Goal: Check status: Check status

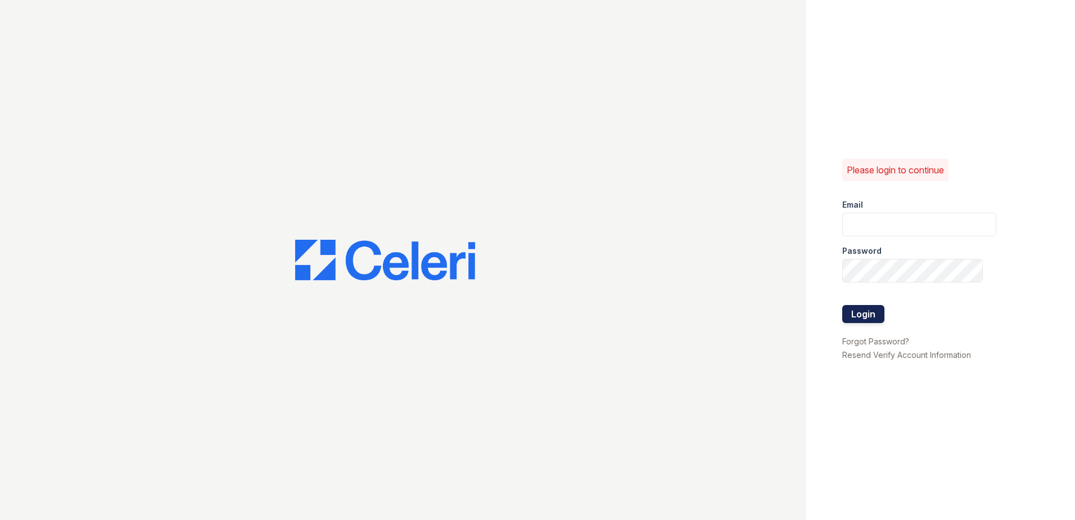
type input "renewwatersedge@trinity-pm.com"
click at [866, 306] on button "Login" at bounding box center [863, 314] width 42 height 18
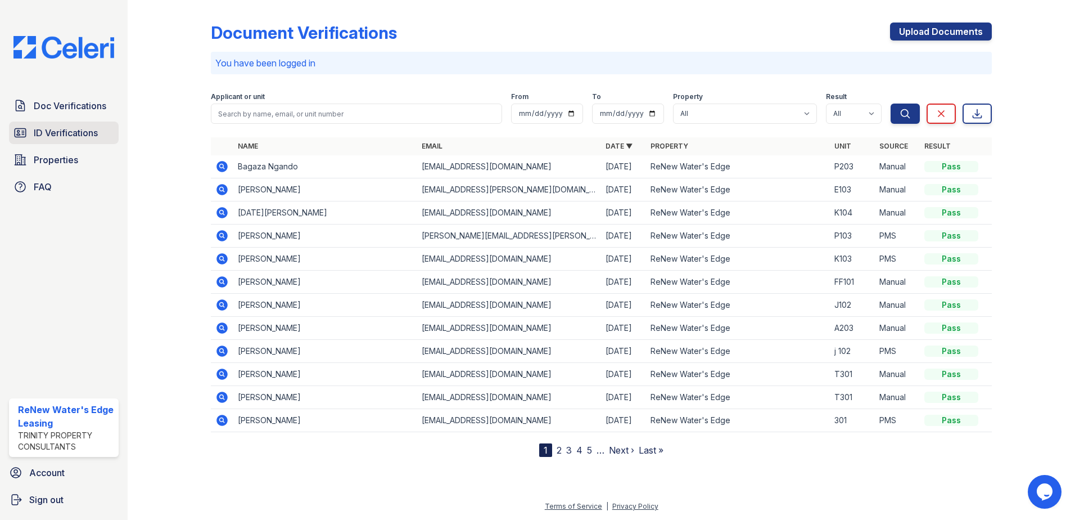
click at [113, 134] on link "ID Verifications" at bounding box center [64, 132] width 110 height 22
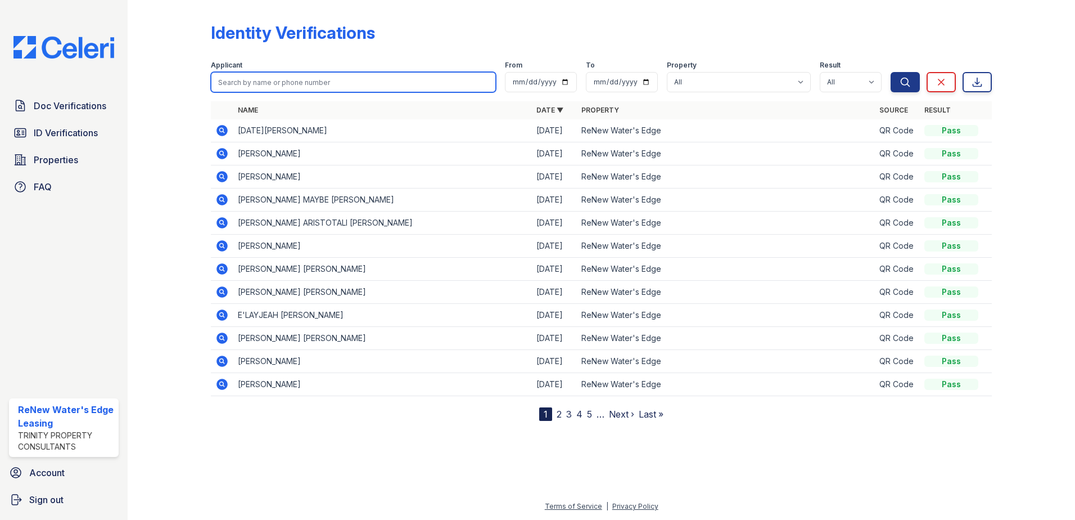
click at [264, 79] on input "search" at bounding box center [353, 82] width 285 height 20
type input "bashir"
click at [891, 72] on button "Search" at bounding box center [905, 82] width 29 height 20
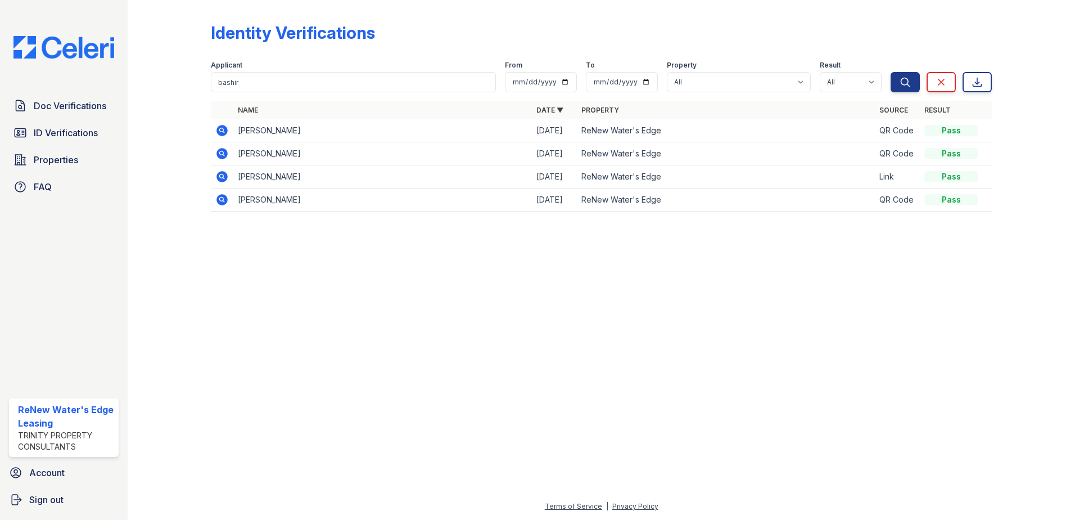
click at [222, 136] on icon at bounding box center [222, 130] width 11 height 11
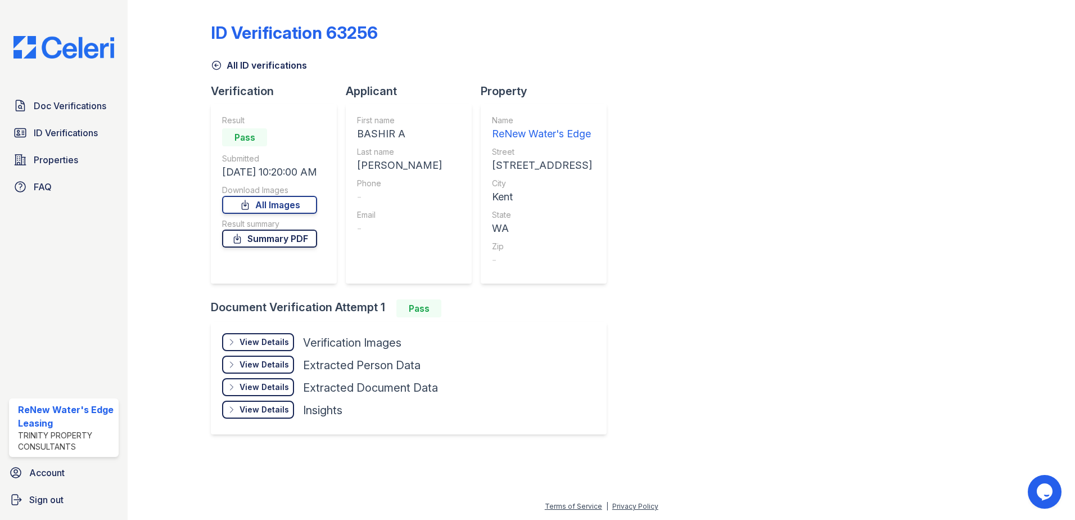
click at [288, 236] on link "Summary PDF" at bounding box center [269, 238] width 95 height 18
click at [267, 339] on div "View Details" at bounding box center [264, 341] width 49 height 11
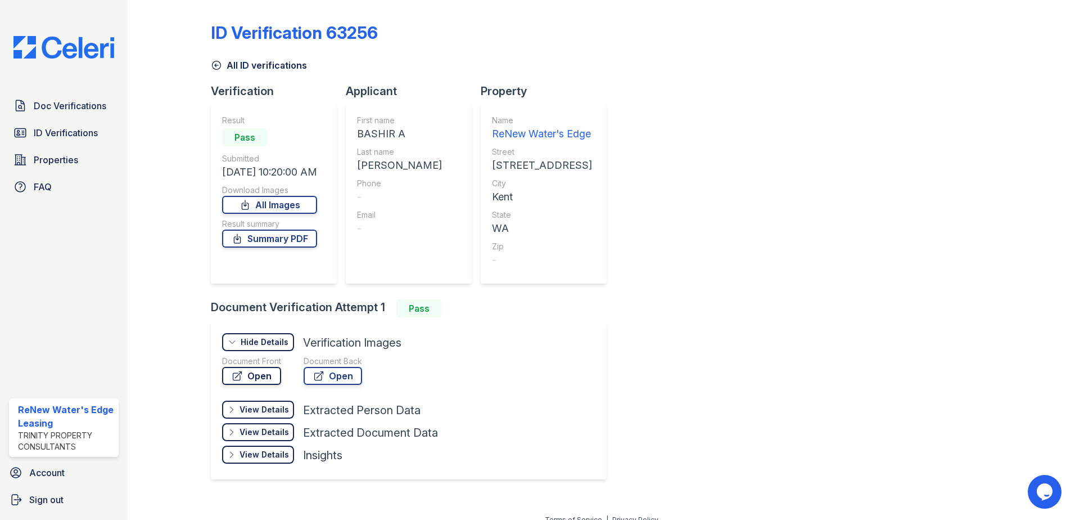
click at [259, 373] on link "Open" at bounding box center [251, 376] width 59 height 18
click at [84, 133] on span "ID Verifications" at bounding box center [66, 132] width 64 height 13
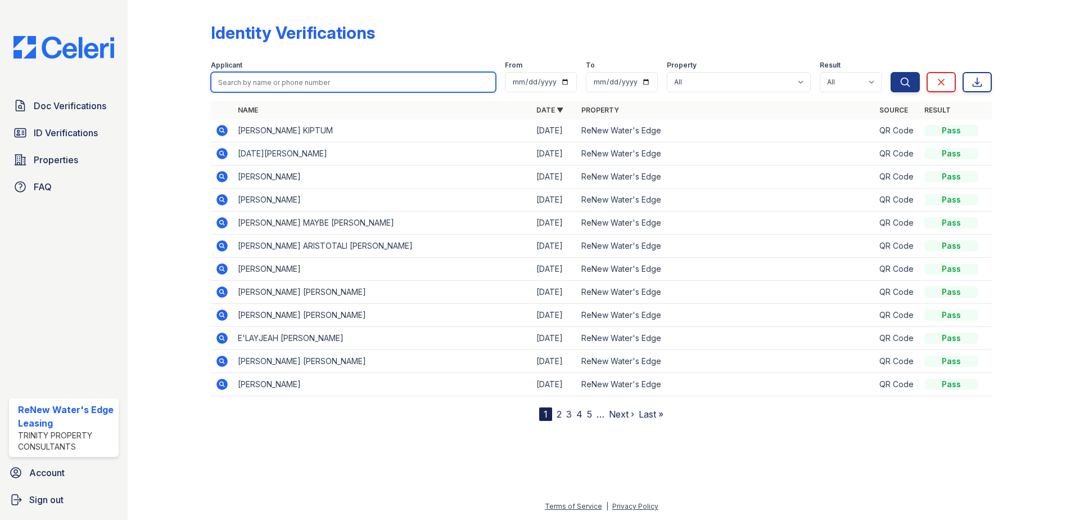
click at [280, 80] on input "search" at bounding box center [353, 82] width 285 height 20
type input "bashir"
click at [891, 72] on button "Search" at bounding box center [905, 82] width 29 height 20
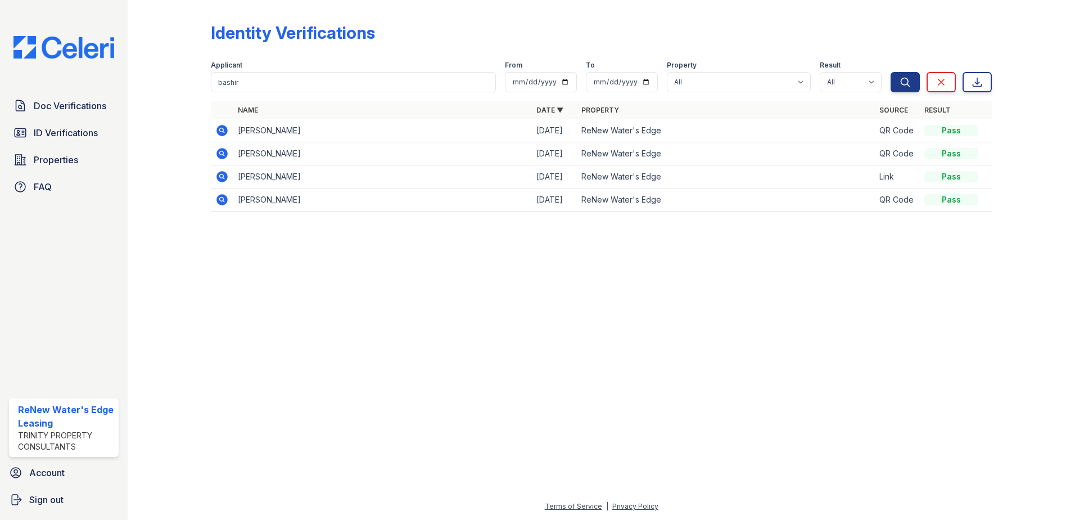
click at [222, 152] on icon at bounding box center [221, 152] width 3 height 3
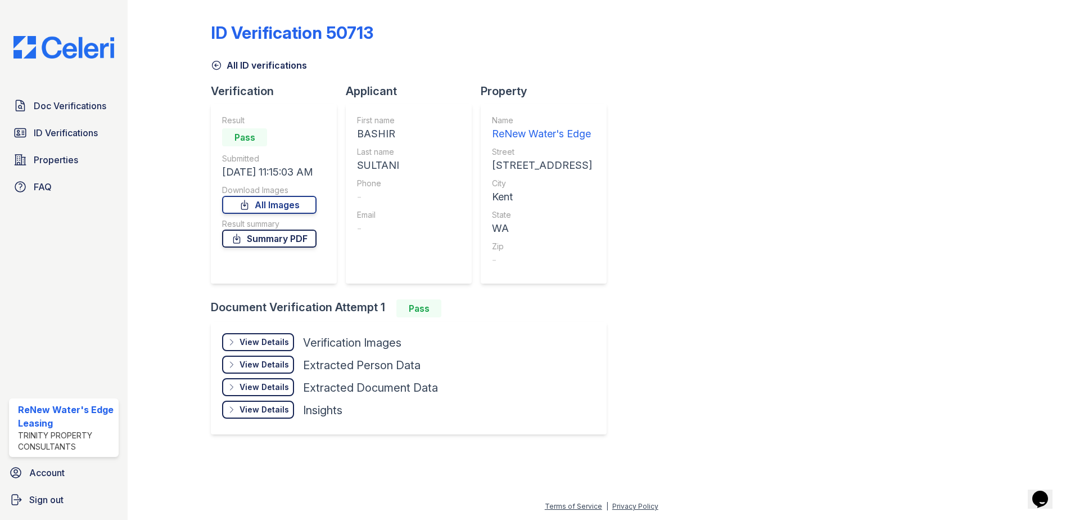
click at [274, 239] on link "Summary PDF" at bounding box center [269, 238] width 94 height 18
click at [269, 341] on div "View Details" at bounding box center [264, 341] width 49 height 11
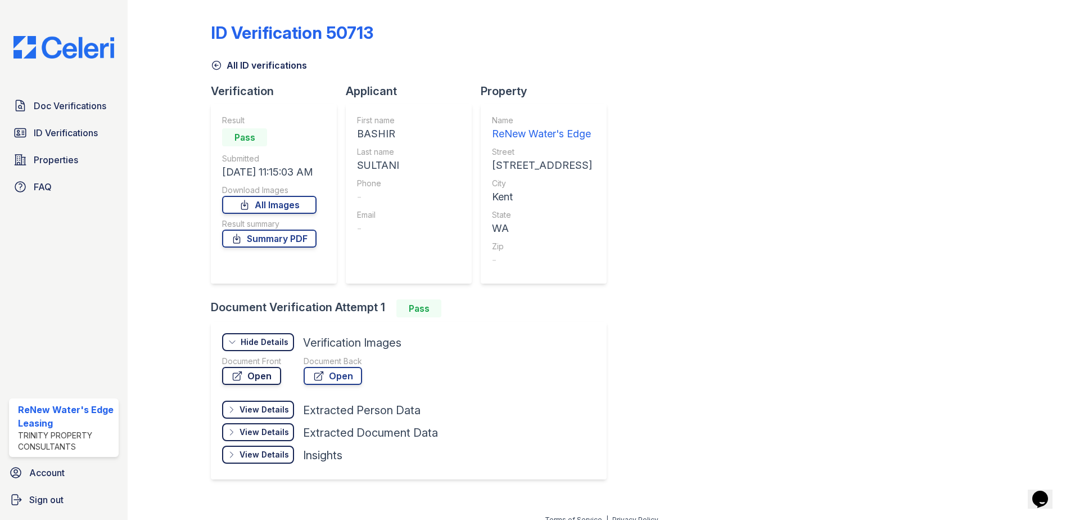
click at [254, 377] on link "Open" at bounding box center [251, 376] width 59 height 18
